Goal: Information Seeking & Learning: Learn about a topic

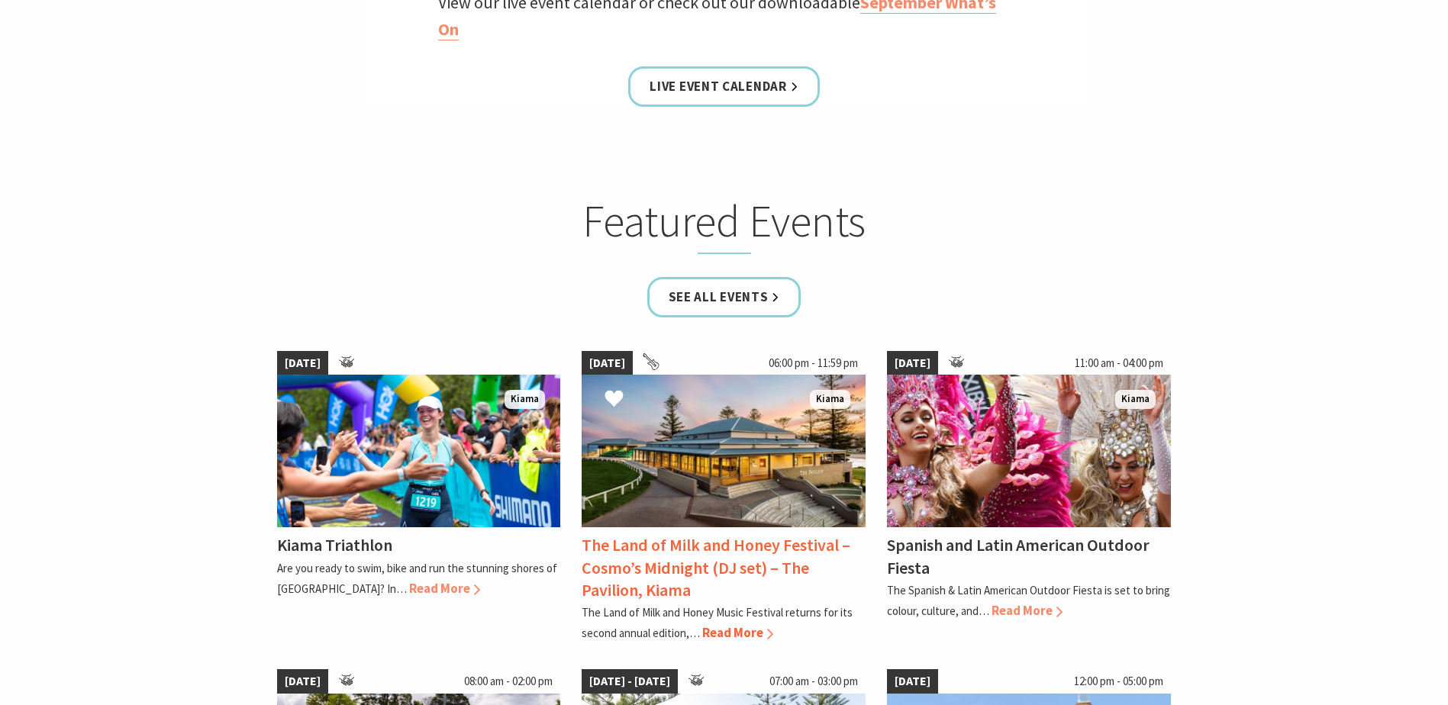
scroll to position [839, 0]
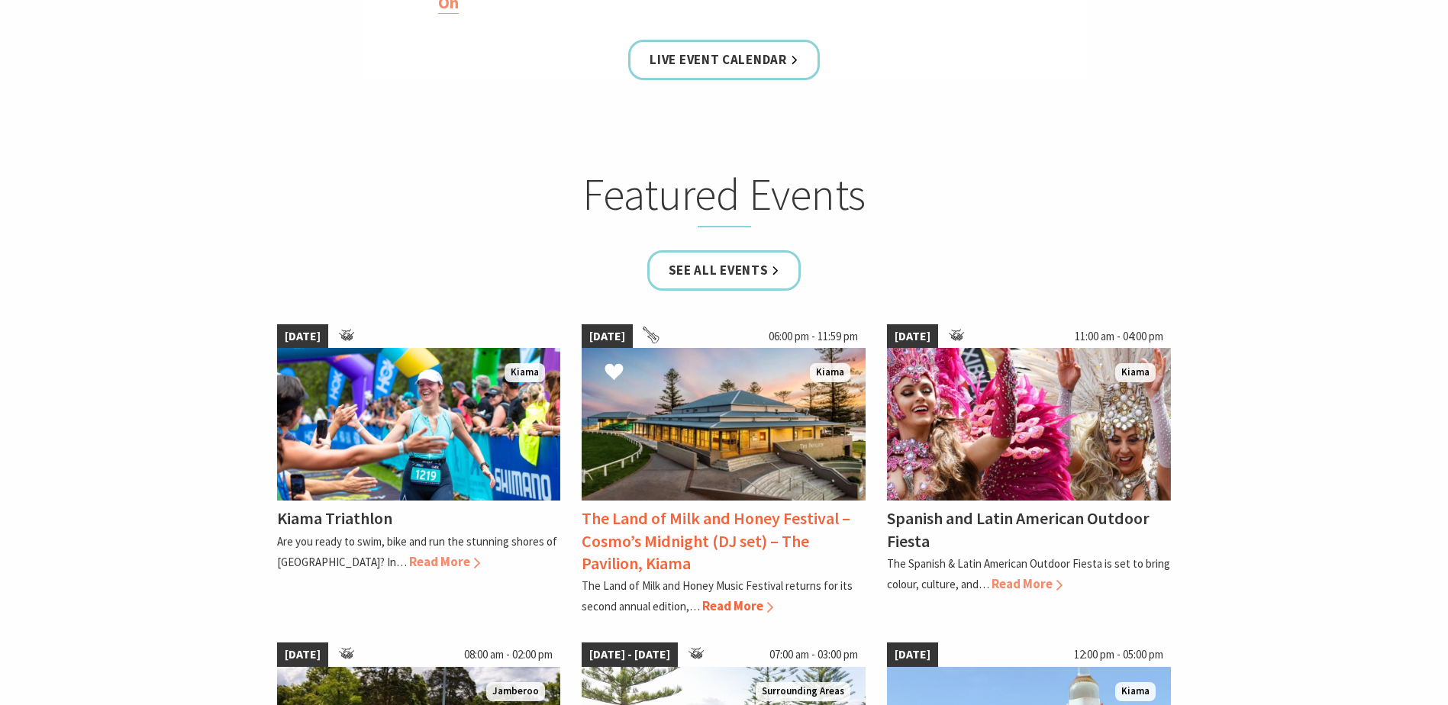
click at [752, 604] on span "Read More" at bounding box center [737, 605] width 71 height 17
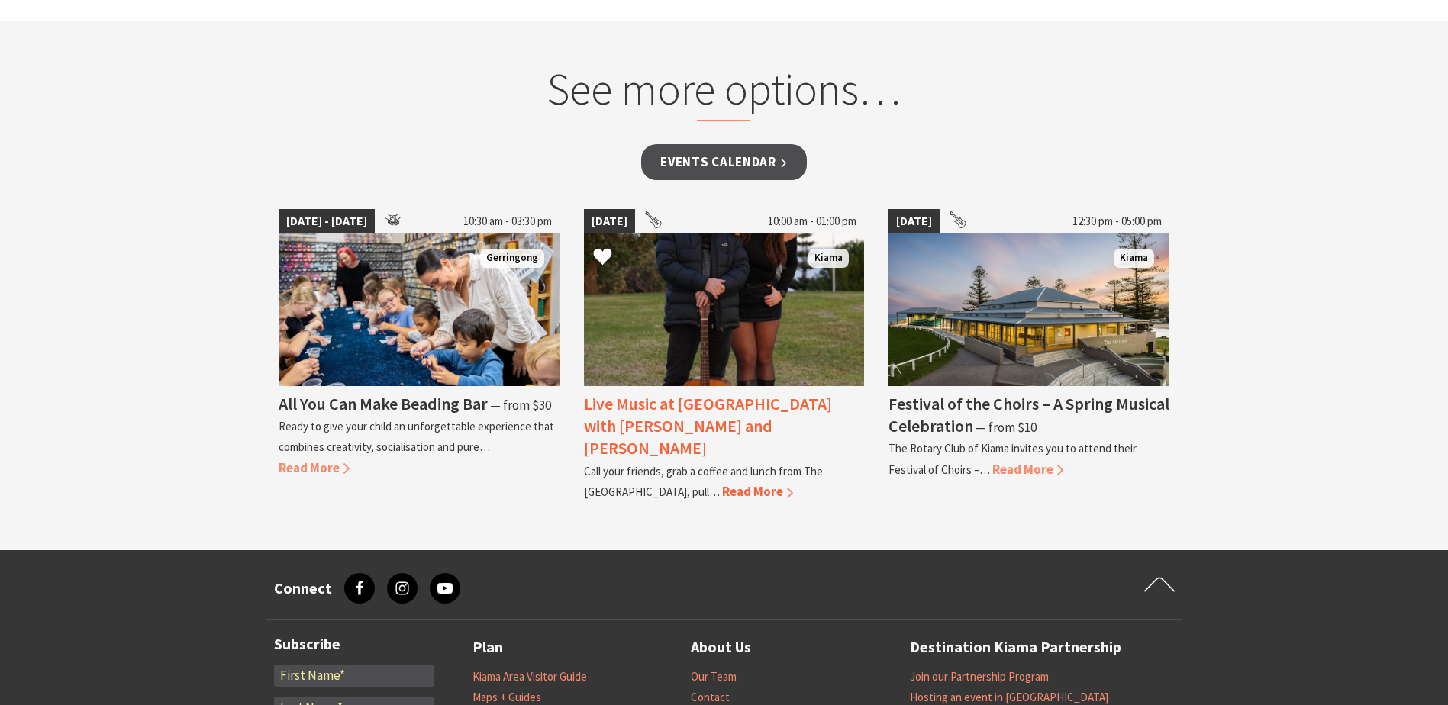
scroll to position [1221, 0]
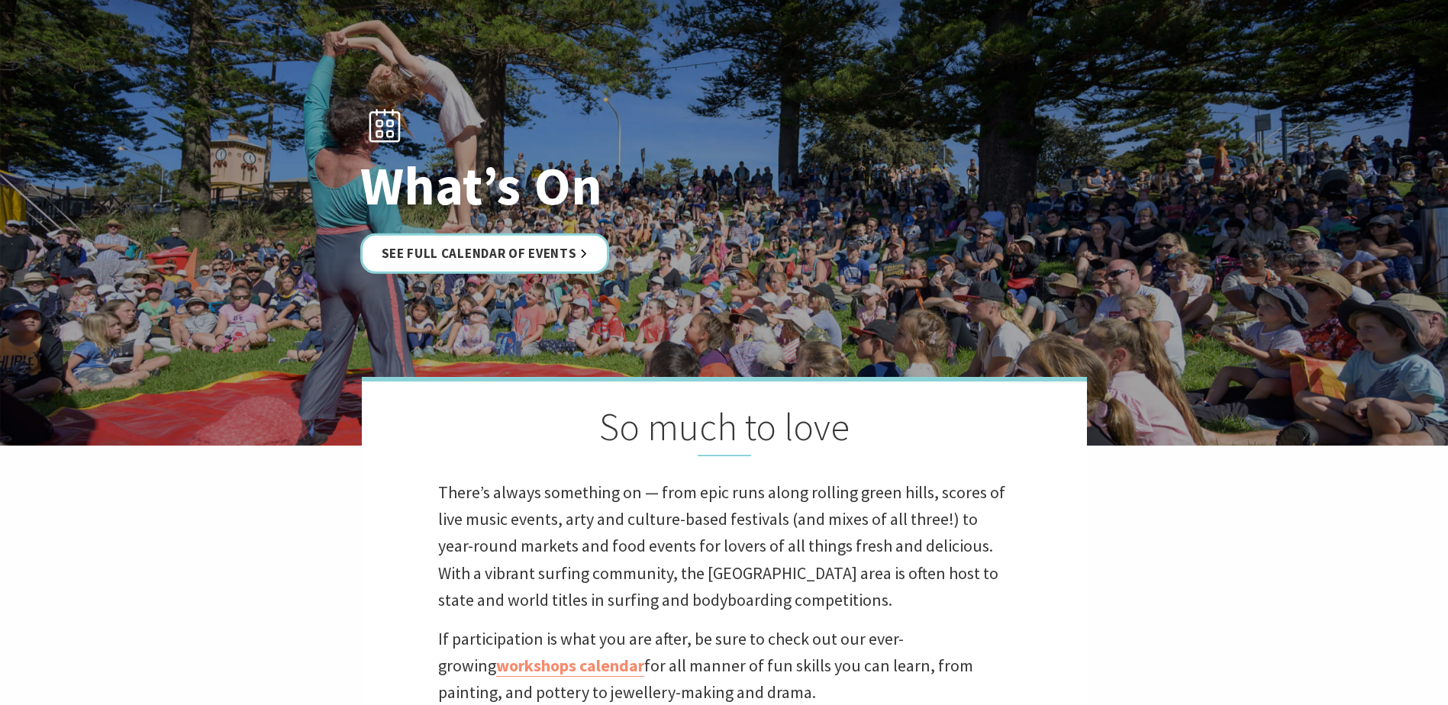
scroll to position [76, 0]
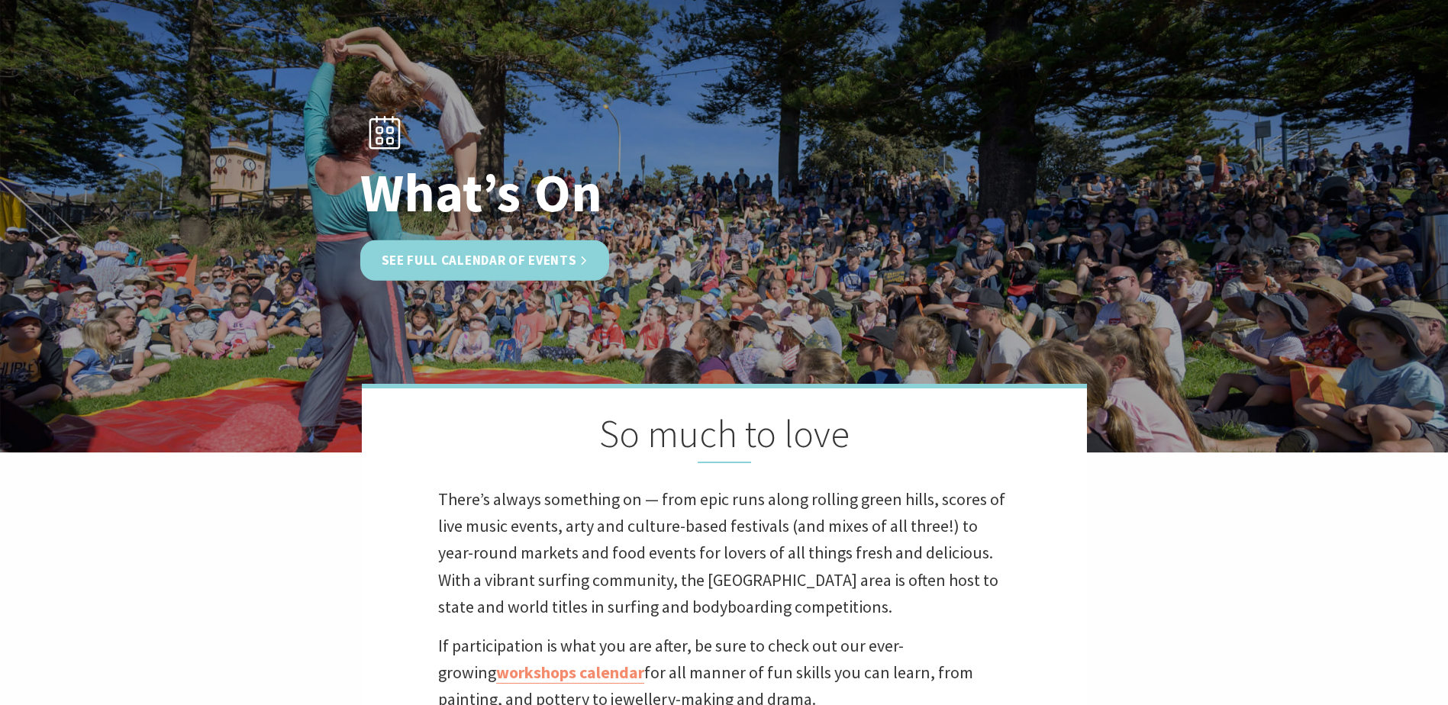
click at [467, 262] on link "See Full Calendar of Events" at bounding box center [485, 260] width 250 height 40
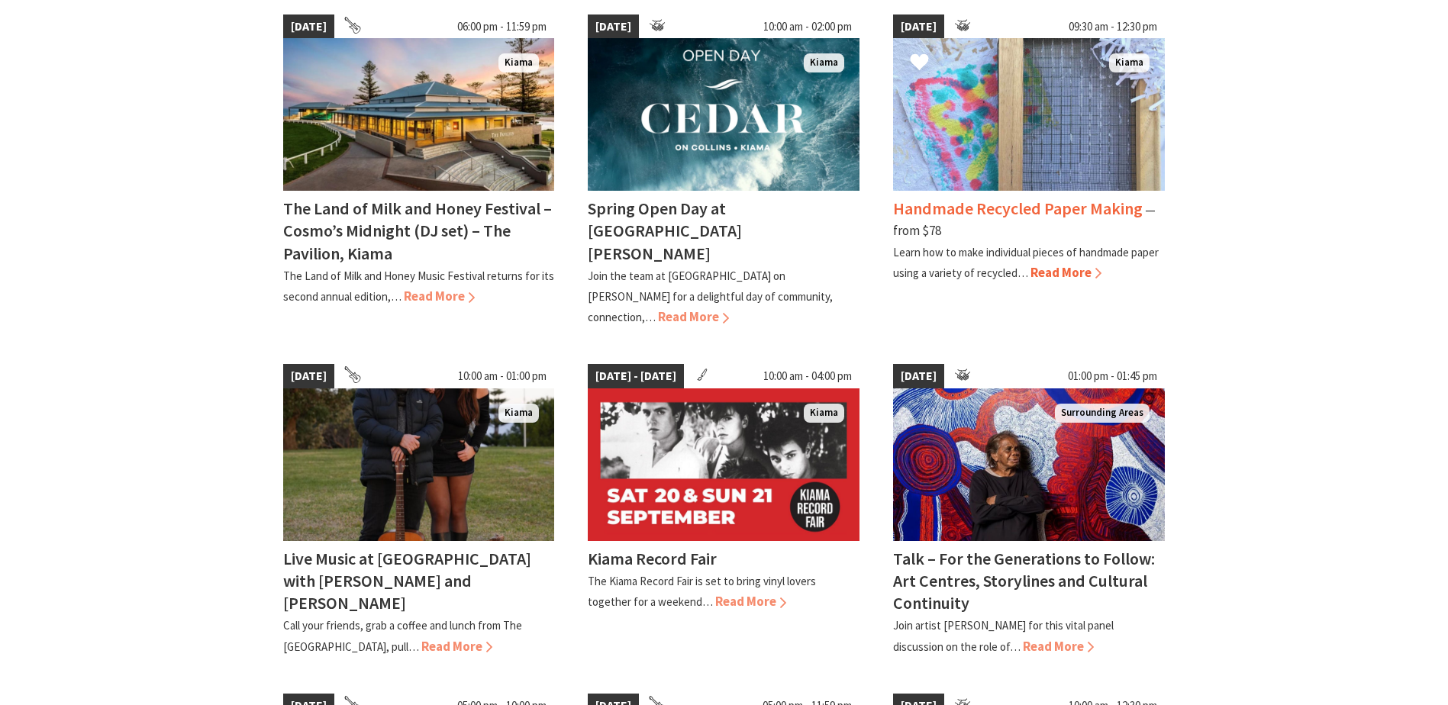
scroll to position [458, 0]
